Goal: Task Accomplishment & Management: Complete application form

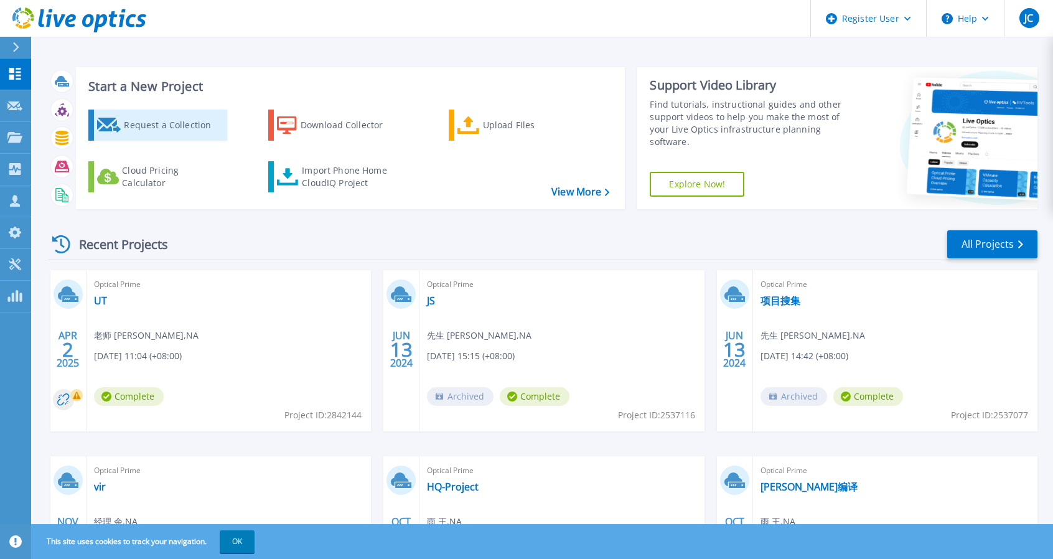
click at [180, 133] on div "Request a Collection" at bounding box center [174, 125] width 100 height 25
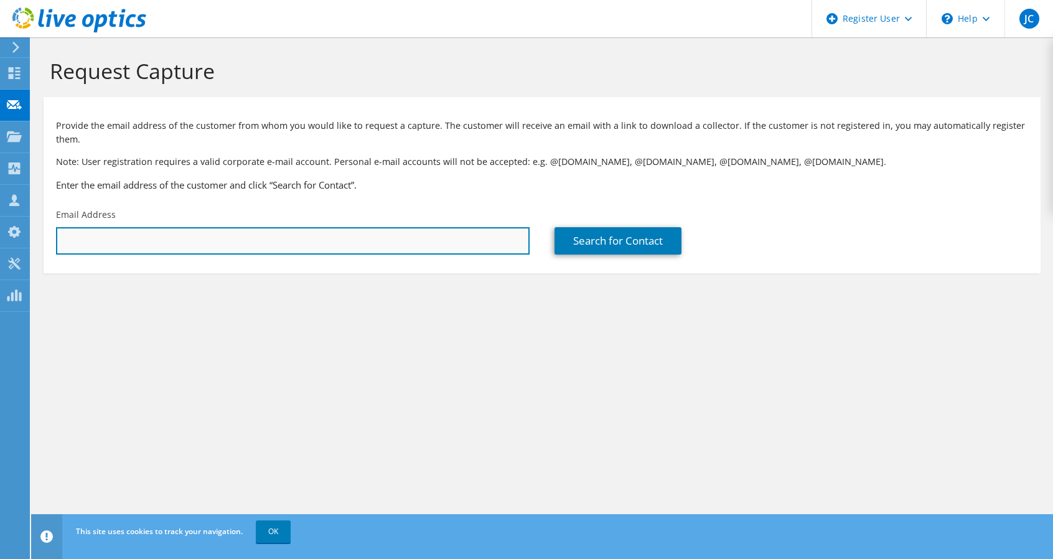
click at [455, 227] on input "text" at bounding box center [292, 240] width 473 height 27
type input "[EMAIL_ADDRESS][DOMAIN_NAME]"
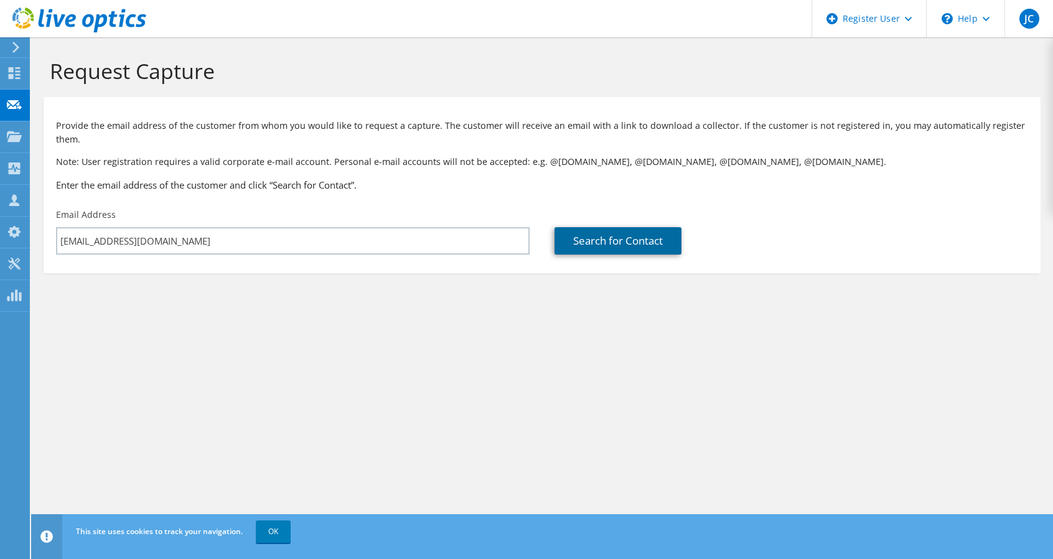
click at [615, 243] on link "Search for Contact" at bounding box center [617, 240] width 127 height 27
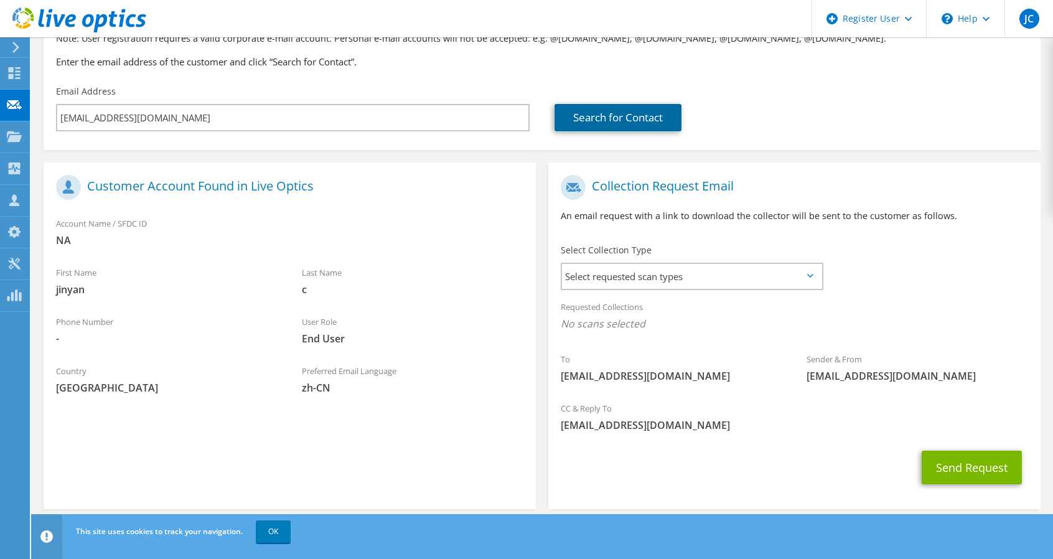
scroll to position [124, 0]
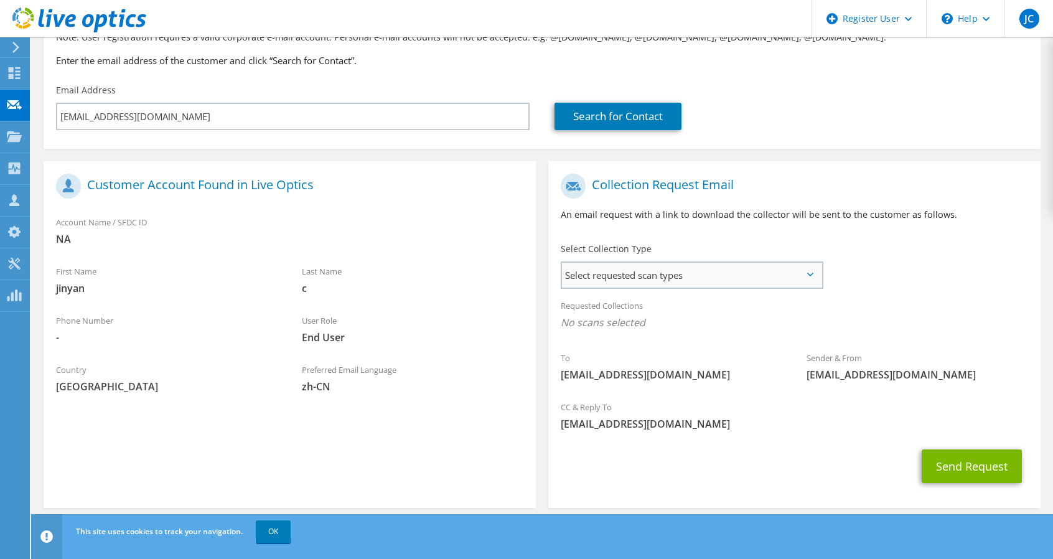
click at [732, 284] on span "Select requested scan types" at bounding box center [691, 275] width 259 height 25
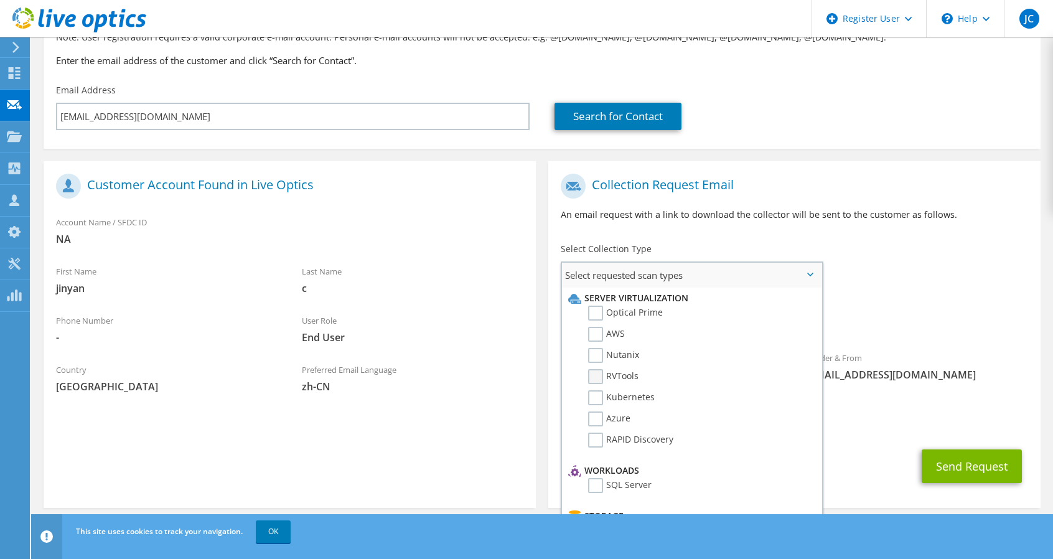
click at [612, 373] on label "RVTools" at bounding box center [613, 376] width 50 height 15
click at [0, 0] on input "RVTools" at bounding box center [0, 0] width 0 height 0
click at [623, 312] on label "Optical Prime" at bounding box center [625, 313] width 75 height 15
click at [0, 0] on input "Optical Prime" at bounding box center [0, 0] width 0 height 0
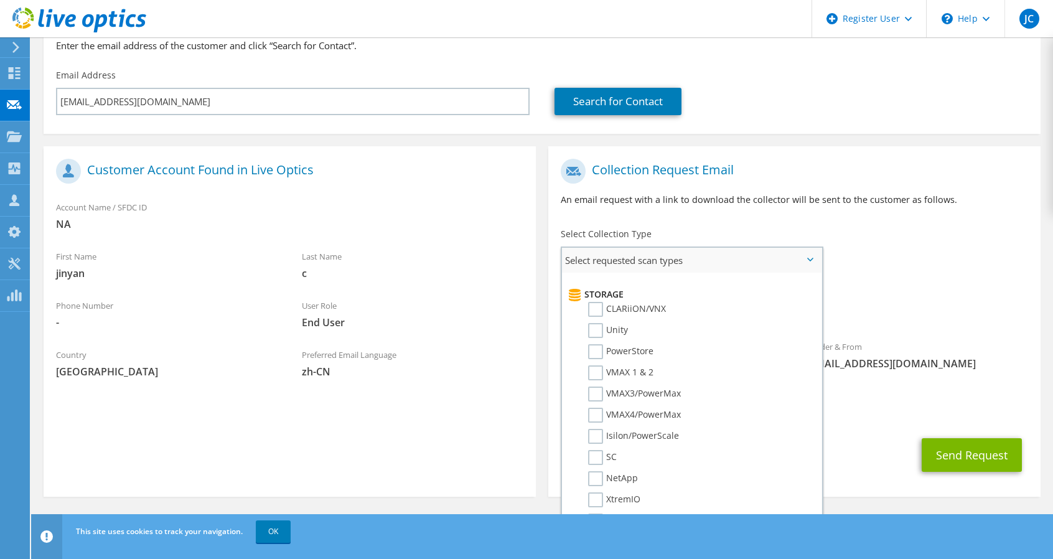
scroll to position [114, 0]
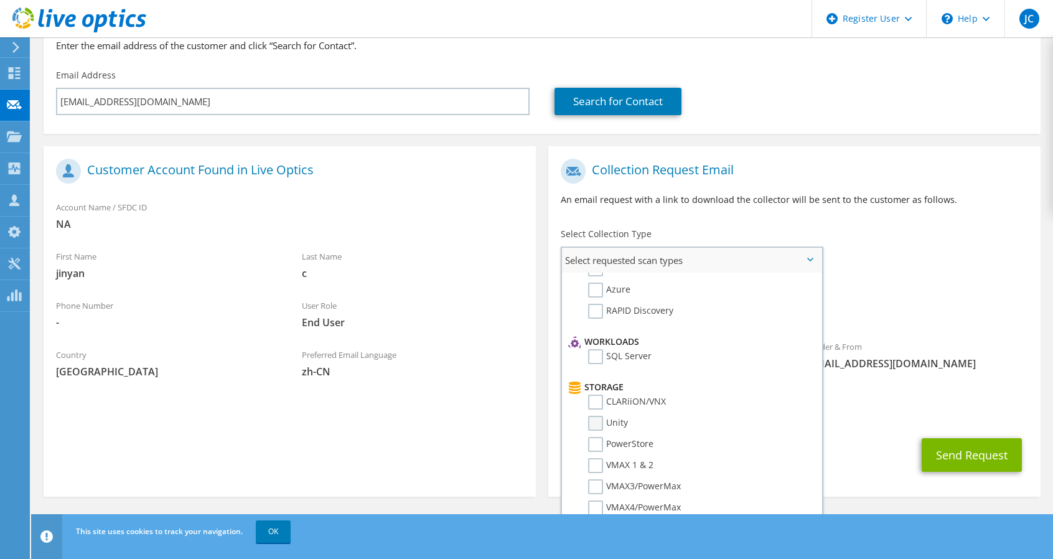
click at [601, 424] on label "Unity" at bounding box center [608, 423] width 40 height 15
click at [0, 0] on input "Unity" at bounding box center [0, 0] width 0 height 0
click at [954, 454] on button "Send Request" at bounding box center [971, 455] width 100 height 34
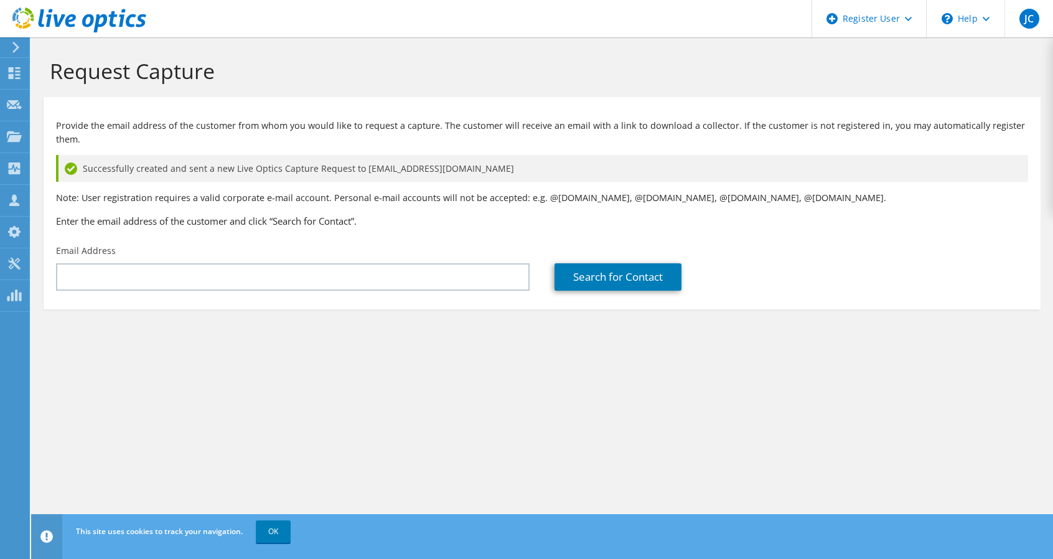
click at [380, 298] on section "Provide the email address of the customer from whom you would like to request a…" at bounding box center [542, 203] width 997 height 212
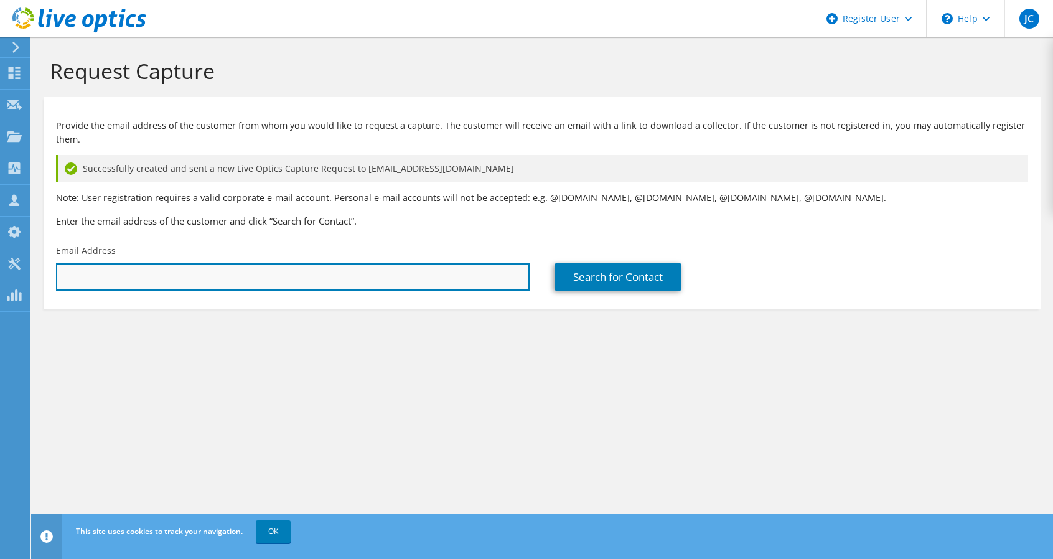
click at [423, 269] on input "text" at bounding box center [292, 276] width 473 height 27
type input "[EMAIL_ADDRESS][DOMAIN_NAME]"
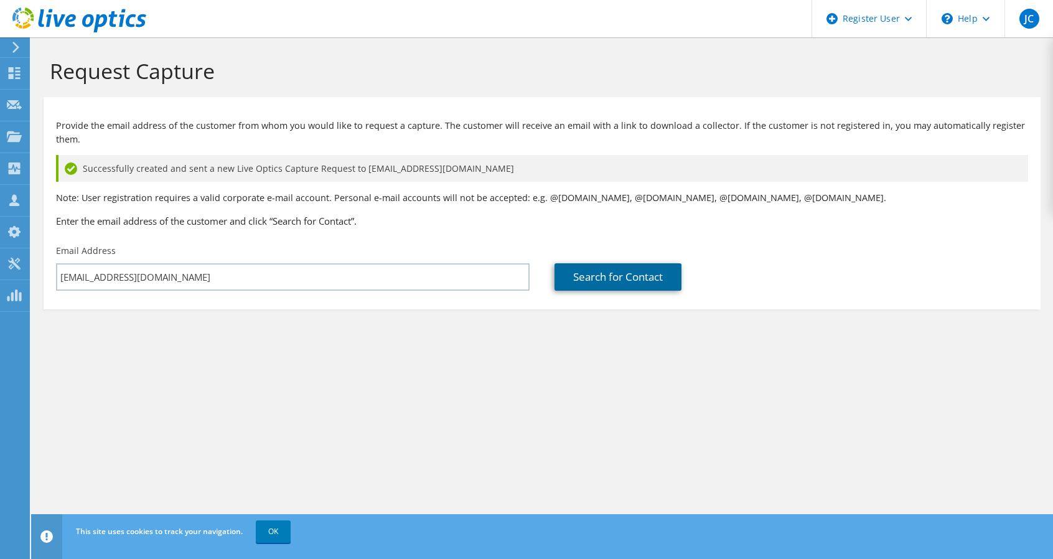
click at [618, 281] on link "Search for Contact" at bounding box center [617, 276] width 127 height 27
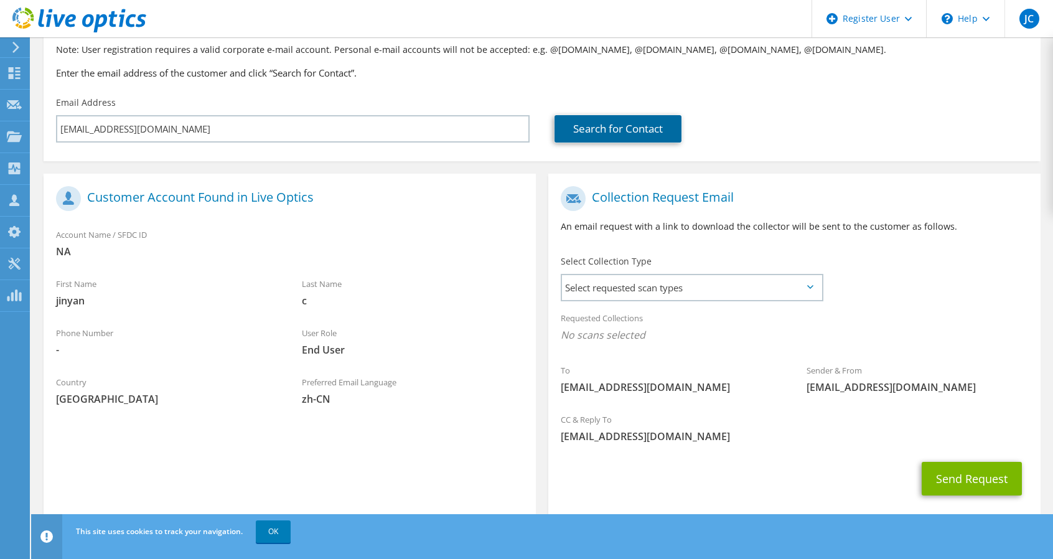
scroll to position [172, 0]
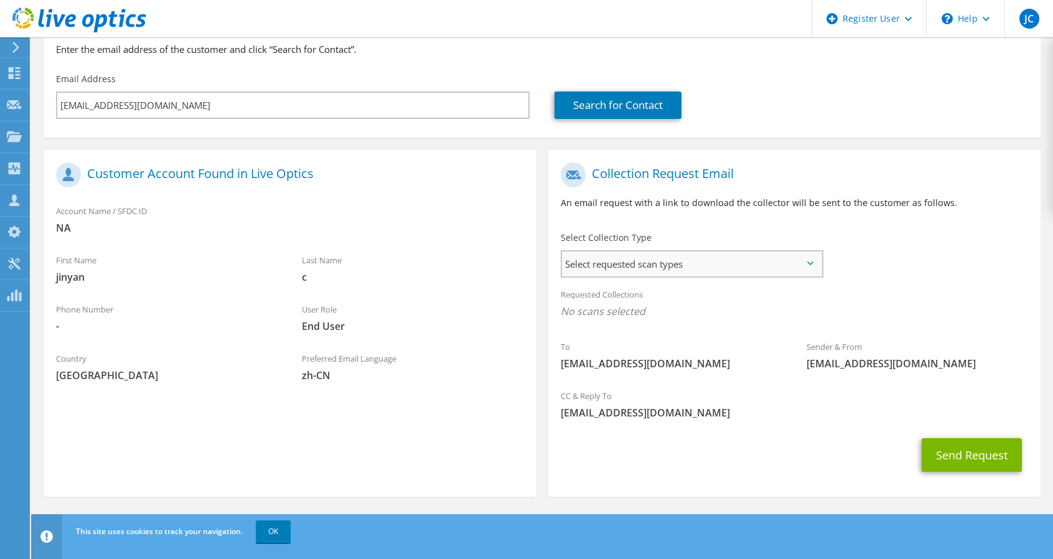
click at [711, 263] on span "Select requested scan types" at bounding box center [691, 263] width 259 height 25
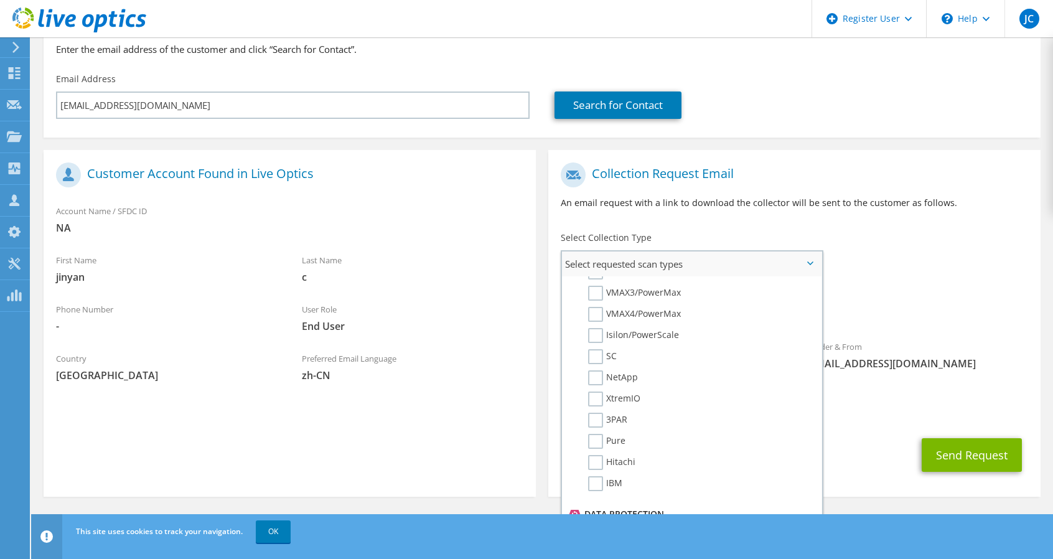
scroll to position [549, 0]
drag, startPoint x: 645, startPoint y: 506, endPoint x: 608, endPoint y: 503, distance: 36.8
click at [608, 503] on li "Dossier" at bounding box center [690, 508] width 250 height 21
copy label "Dossier"
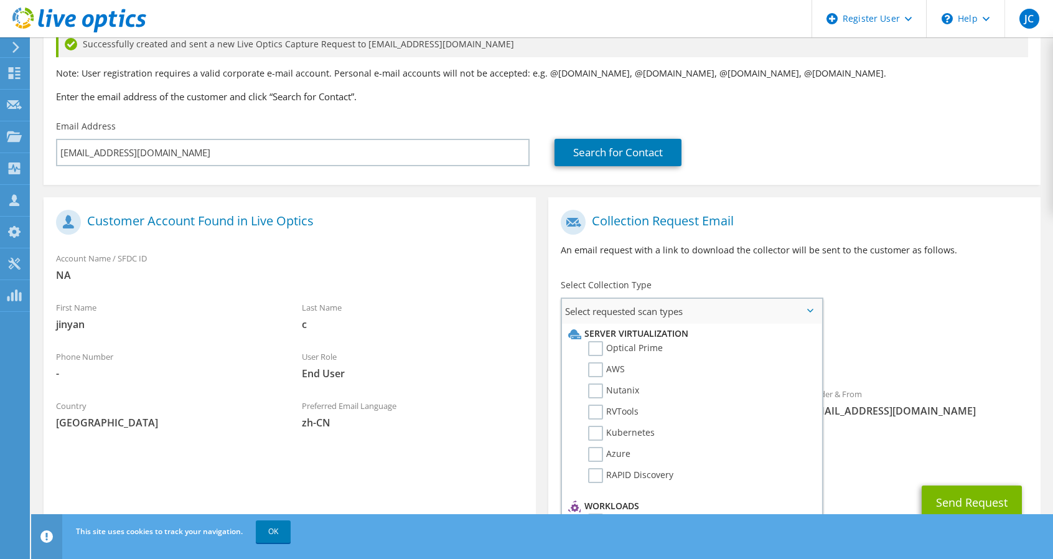
scroll to position [0, 0]
click at [596, 413] on label "RVTools" at bounding box center [613, 412] width 50 height 15
click at [0, 0] on input "RVTools" at bounding box center [0, 0] width 0 height 0
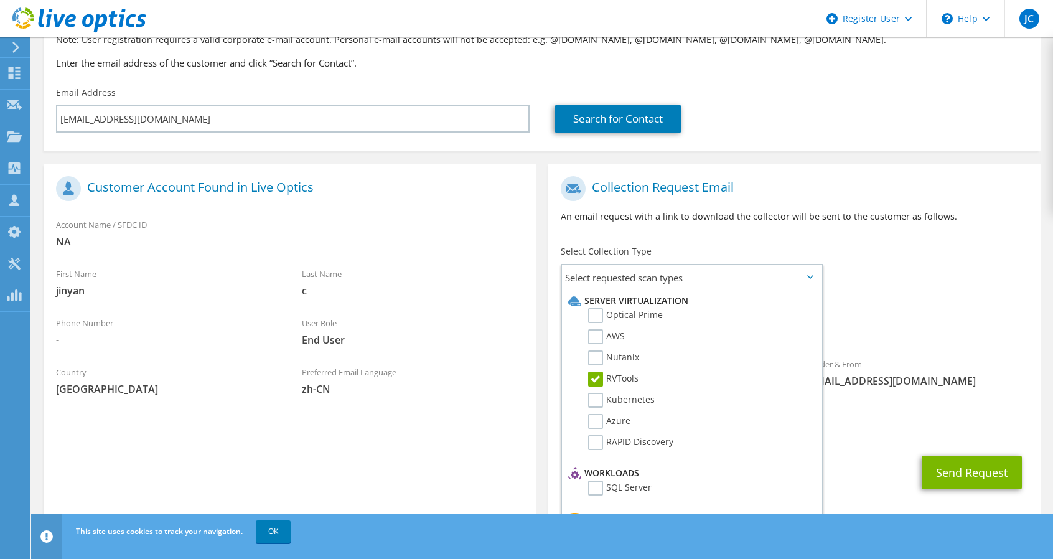
scroll to position [176, 0]
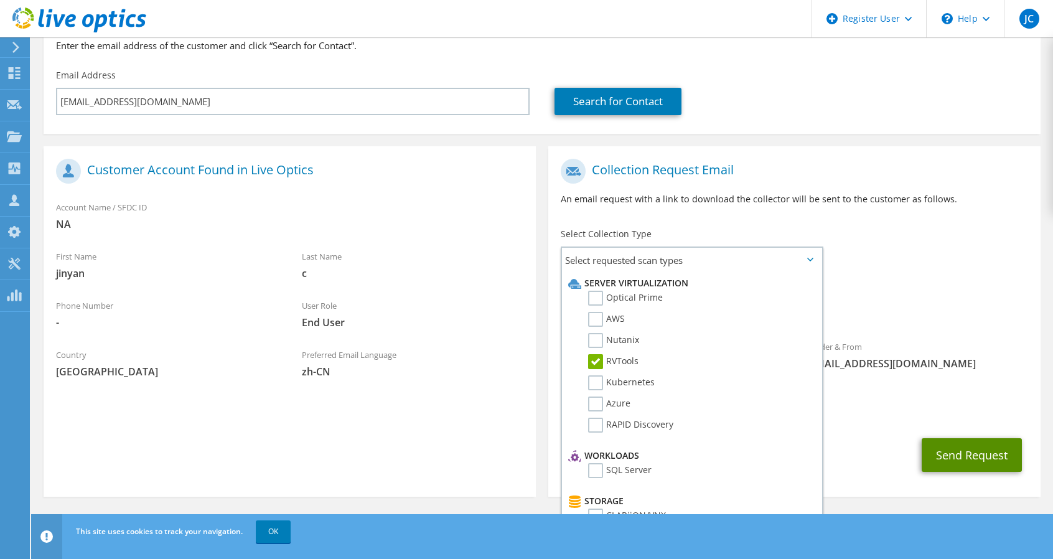
click at [994, 467] on button "Send Request" at bounding box center [971, 455] width 100 height 34
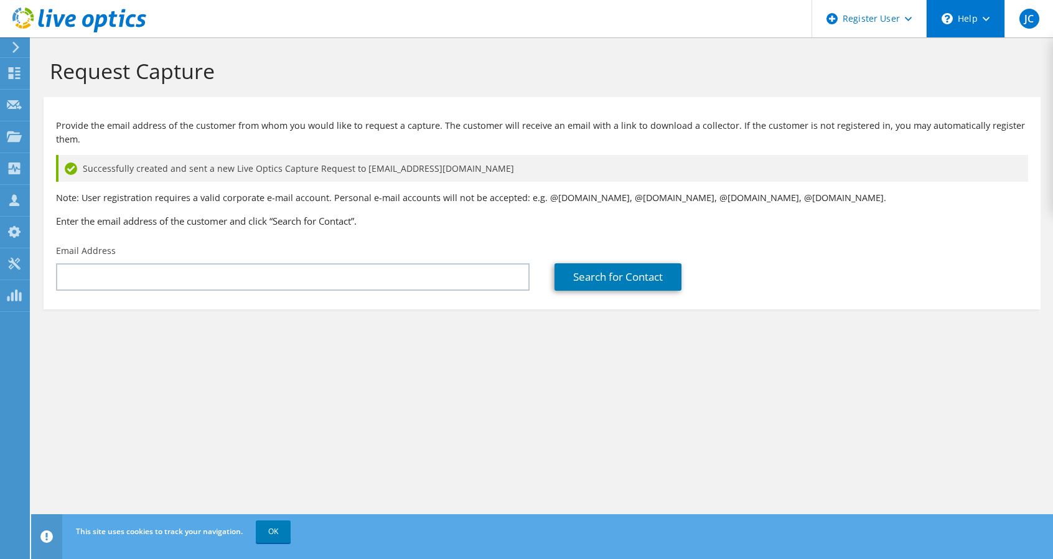
click at [982, 16] on div "\n Help" at bounding box center [965, 18] width 78 height 37
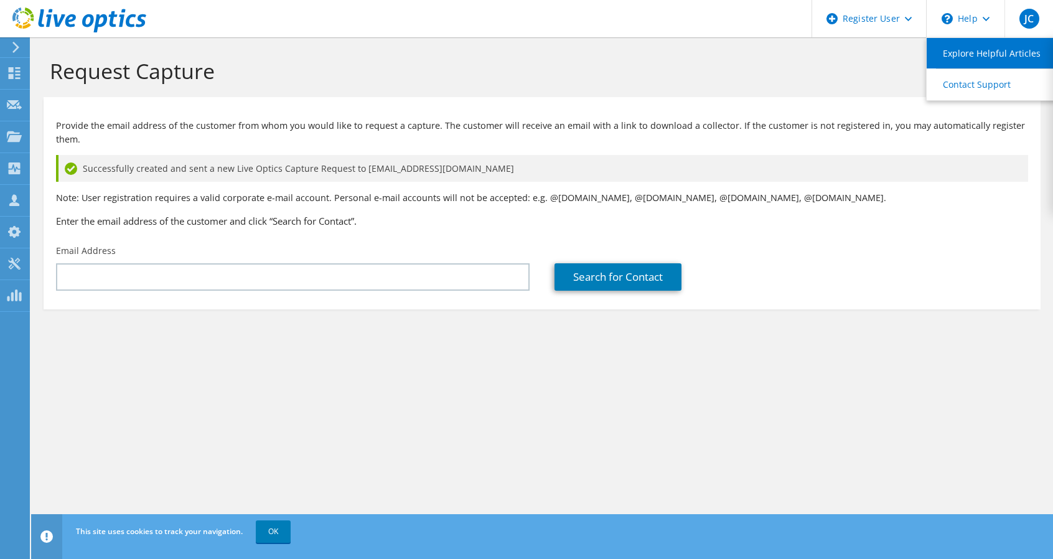
click at [979, 58] on link "Explore Helpful Articles" at bounding box center [995, 53] width 139 height 30
